Goal: Navigation & Orientation: Find specific page/section

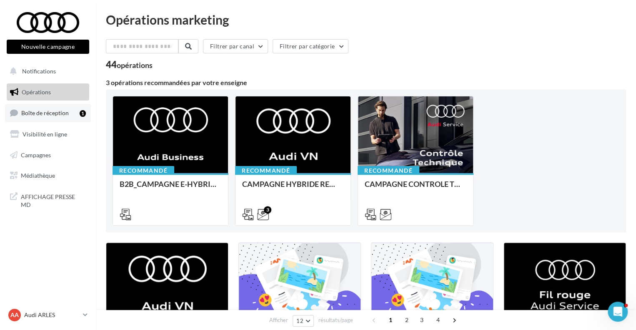
click at [50, 110] on span "Boîte de réception" at bounding box center [45, 112] width 48 height 7
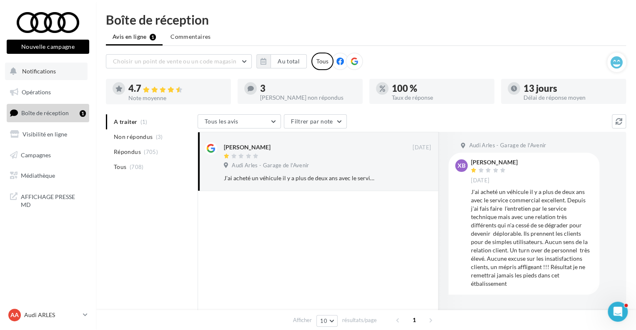
click at [62, 70] on button "Notifications" at bounding box center [46, 72] width 83 height 18
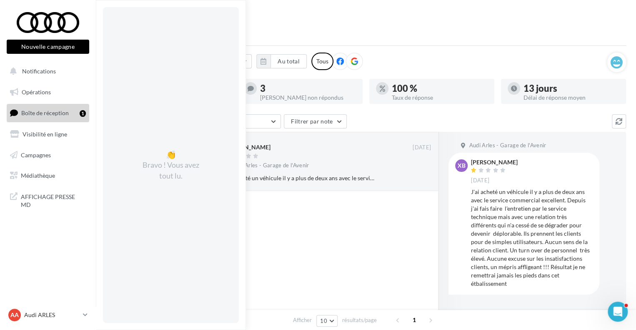
click at [303, 243] on div at bounding box center [318, 295] width 241 height 208
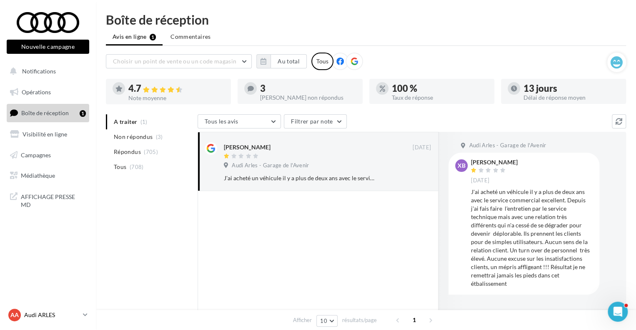
click at [48, 317] on p "Audi ARLES" at bounding box center [51, 315] width 55 height 8
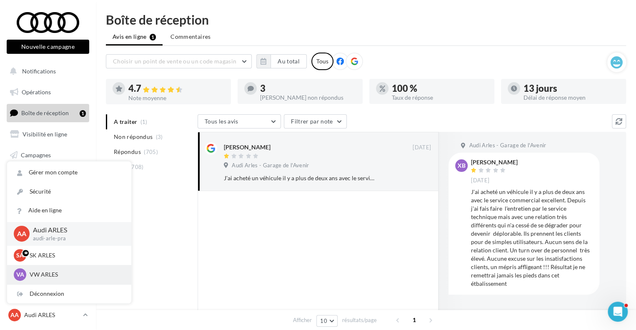
click at [32, 269] on div "VA VW ARLES vw-arl-pra" at bounding box center [69, 274] width 111 height 13
